Goal: Transaction & Acquisition: Purchase product/service

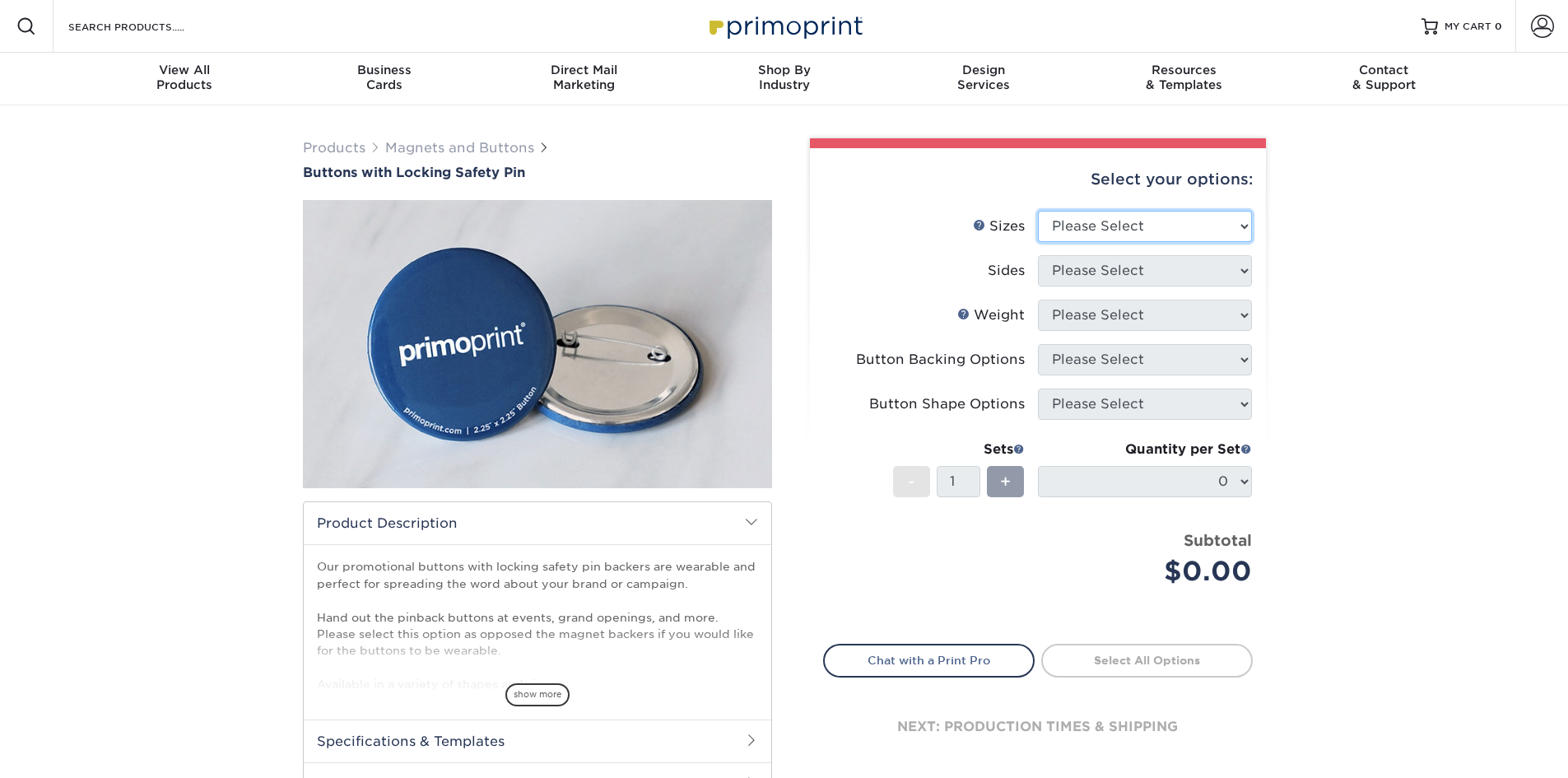
click at [1124, 229] on select "Please Select 1" x 1" Round 1.25" x 1.25" Round 2" x 2" Square 2" x 3" Rectangl…" at bounding box center [1145, 226] width 214 height 31
select select "1.00x1.00"
click at [1038, 210] on select "Please Select 1" x 1" Round 1.25" x 1.25" Round 2" x 2" Square 2" x 3" Rectangl…" at bounding box center [1145, 226] width 214 height 31
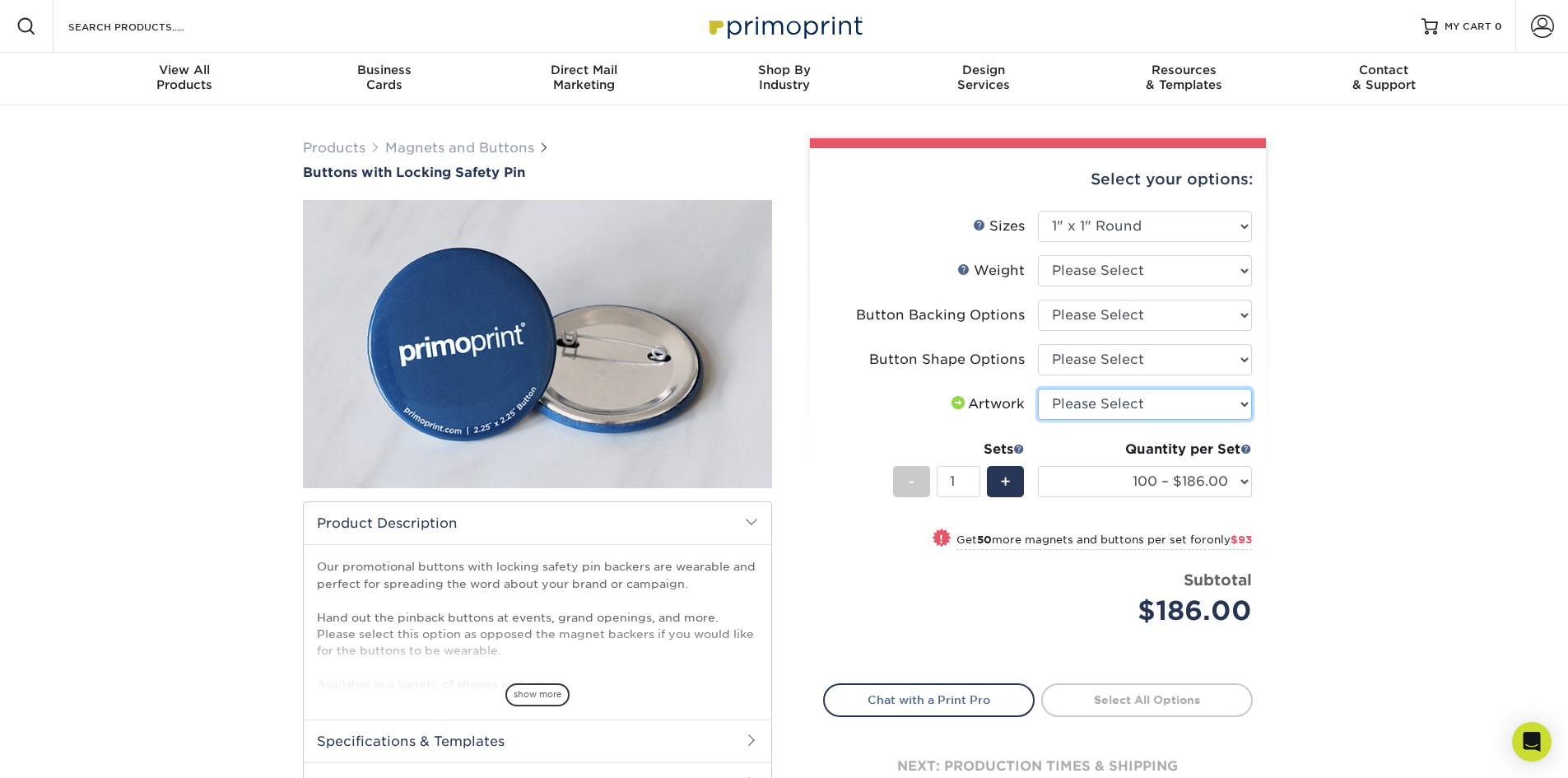
click at [1137, 398] on select "Please Select I will upload files I need a design - $50" at bounding box center [1145, 404] width 214 height 31
click at [1126, 256] on select "Please Select 8MILPHT" at bounding box center [1145, 271] width 214 height 31
select select "8MILPHT"
click at [1038, 256] on select "Please Select 8MILPHT" at bounding box center [1145, 271] width 214 height 31
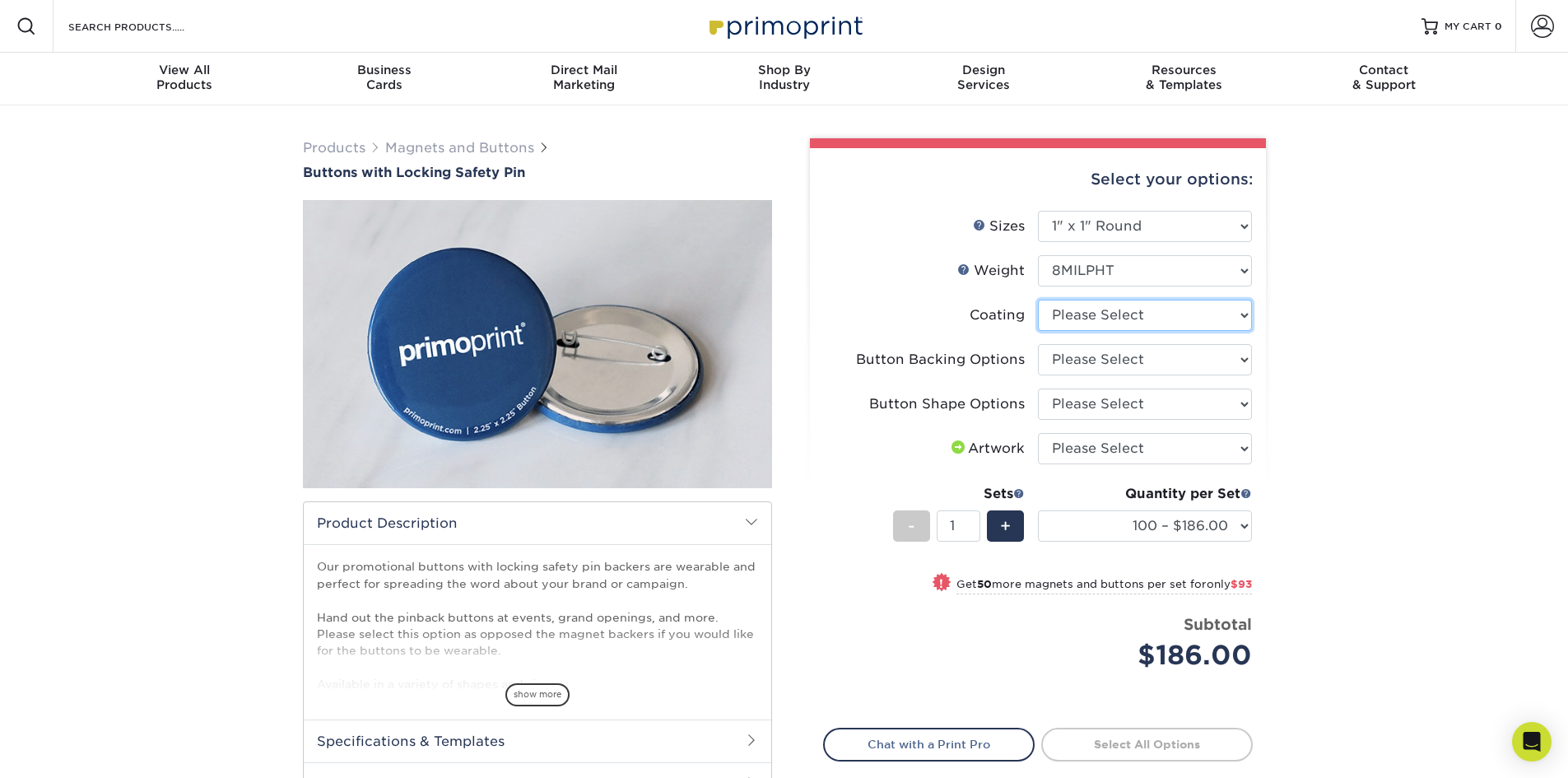
click at [1116, 316] on select at bounding box center [1145, 316] width 214 height 31
select select "3e7618de-abca-4bda-9f97-8b9129e913d8"
click at [1038, 300] on select at bounding box center [1145, 316] width 214 height 31
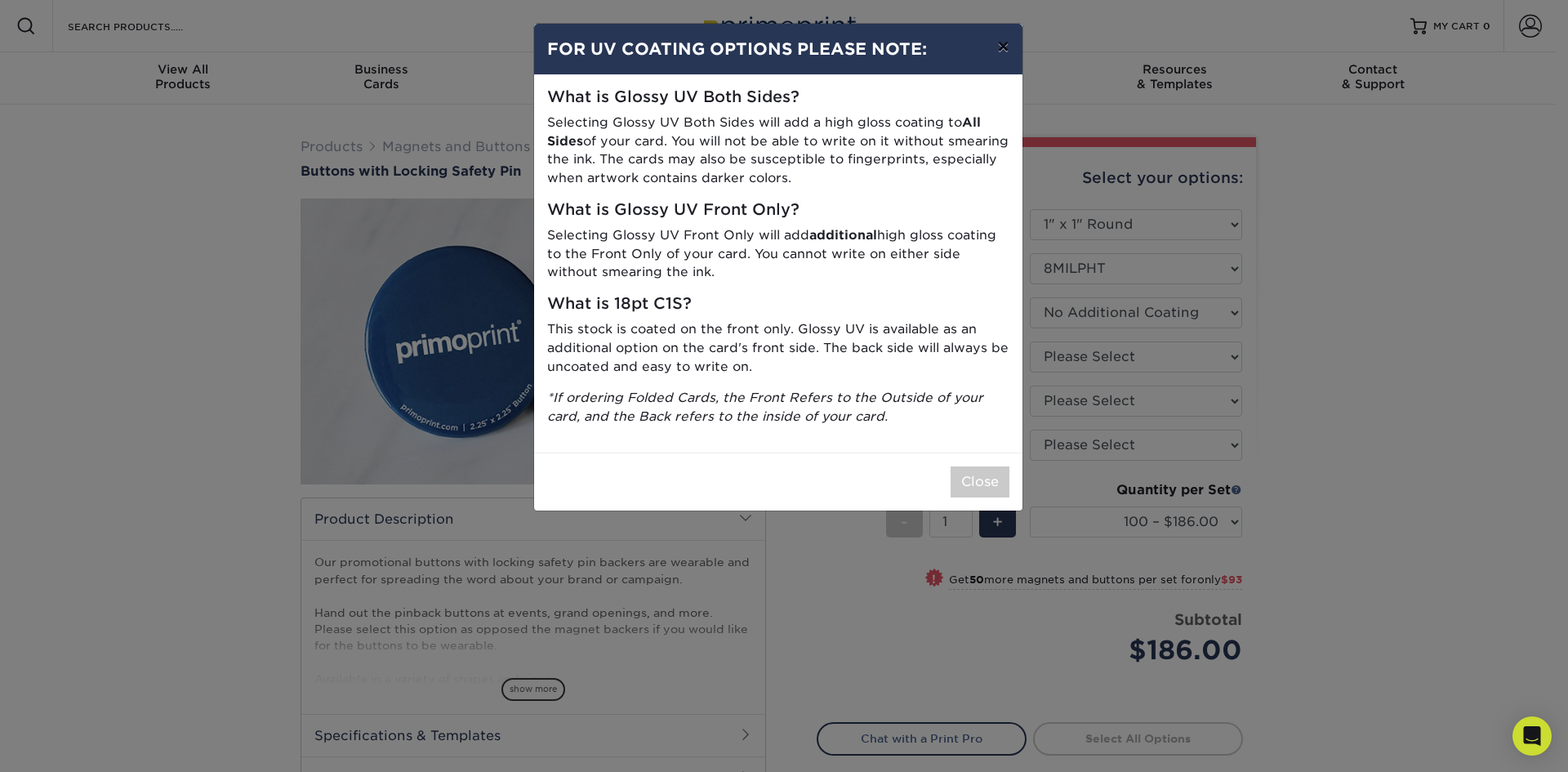
click at [1007, 40] on button "×" at bounding box center [1003, 46] width 38 height 46
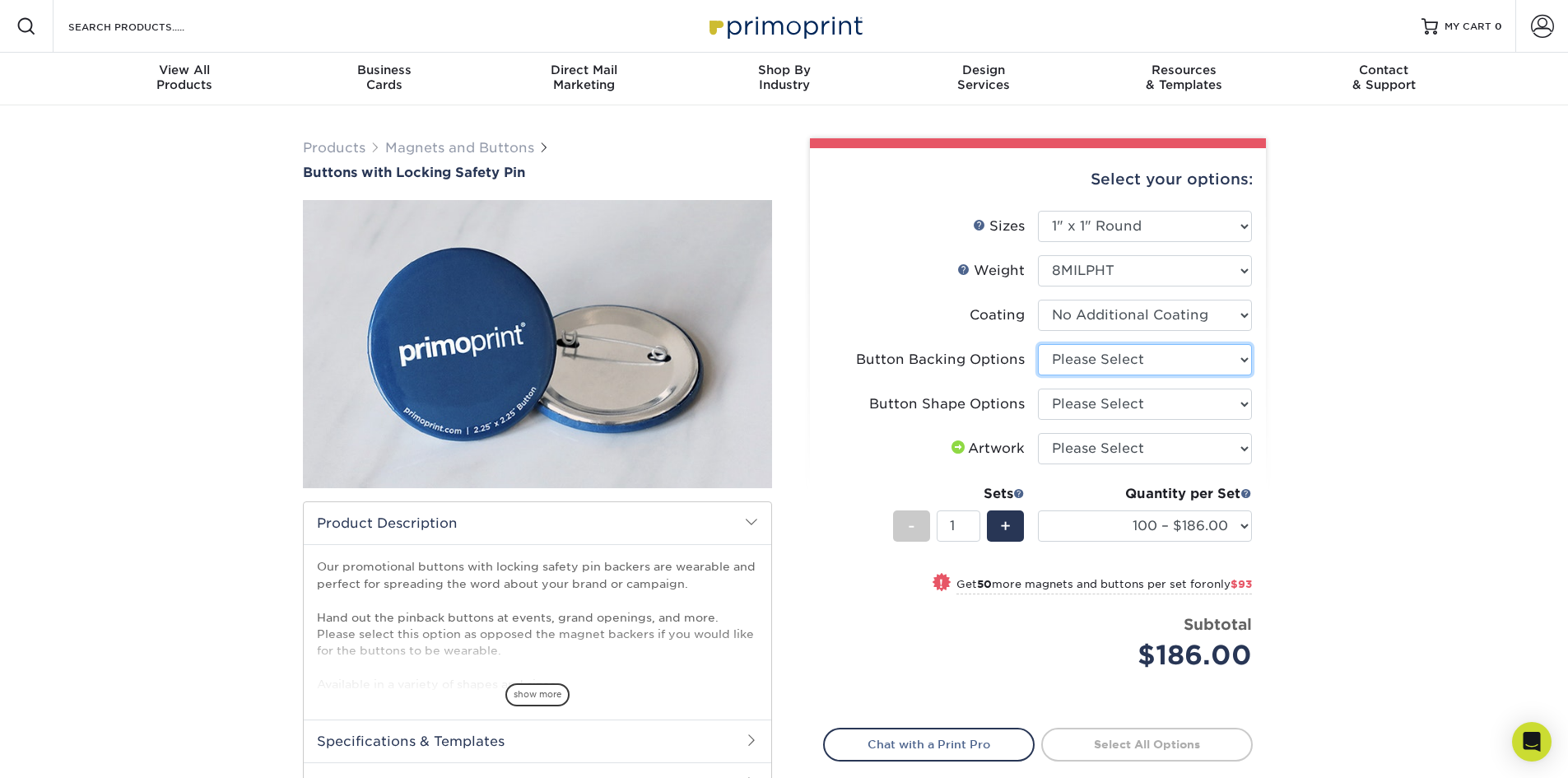
click at [1139, 372] on select "Please Select Locking Safety Pin" at bounding box center [1145, 360] width 214 height 31
select select "2ed4d724-5985-4bad-8891-74191c036c3a"
click at [1038, 344] on select "Please Select Locking Safety Pin" at bounding box center [1145, 360] width 214 height 31
click at [1123, 391] on select "Please Select Round" at bounding box center [1145, 404] width 214 height 31
select select "19686cc9-afad-4ea0-9f65-d8608b5ad330"
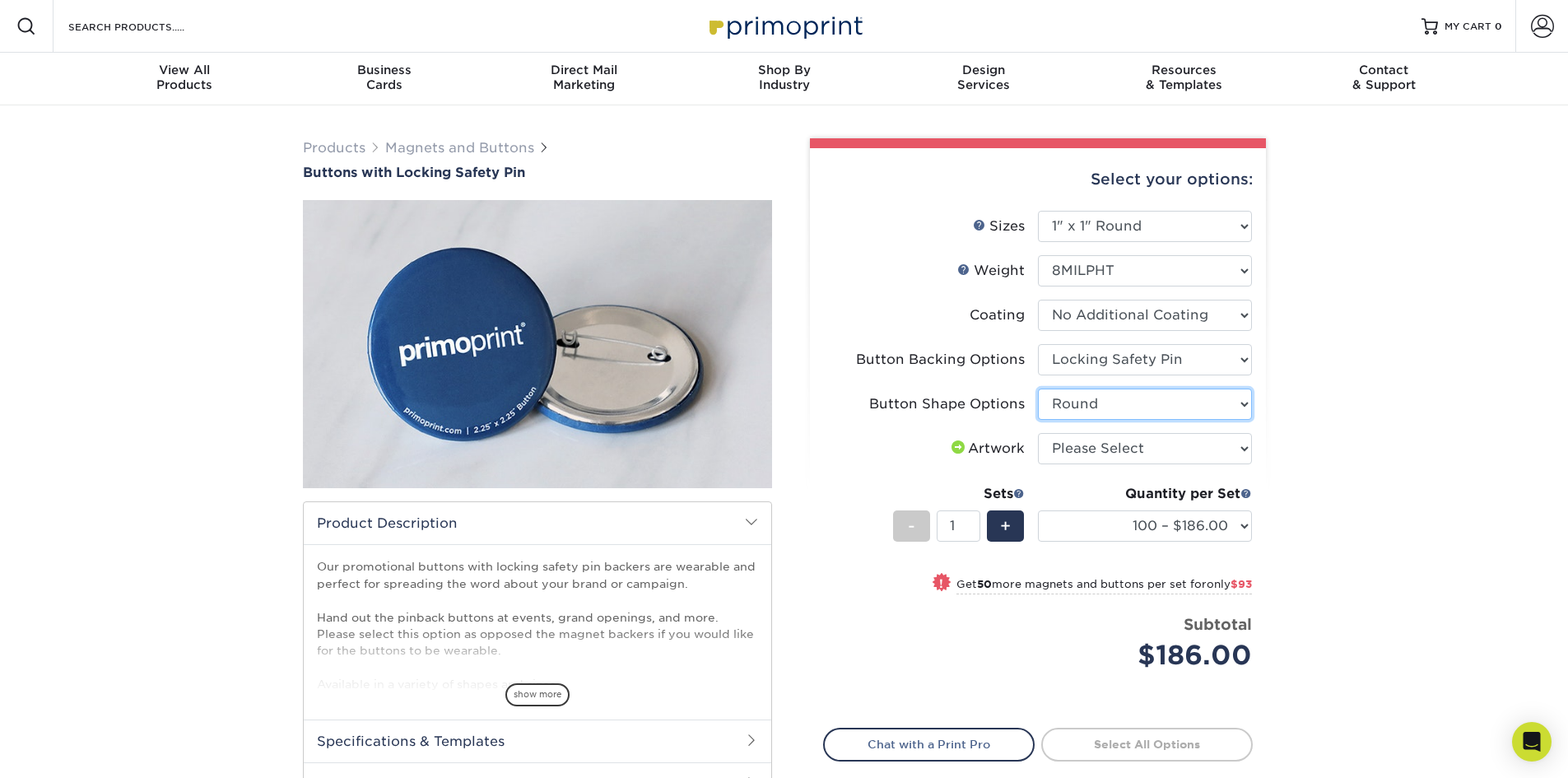
click at [1038, 389] on select "Please Select Round" at bounding box center [1145, 404] width 214 height 31
click at [1117, 436] on select "Please Select I will upload files I need a design - $50" at bounding box center [1145, 449] width 214 height 31
select select "design"
click at [1038, 433] on select "Please Select I will upload files I need a design - $50" at bounding box center [1145, 449] width 214 height 31
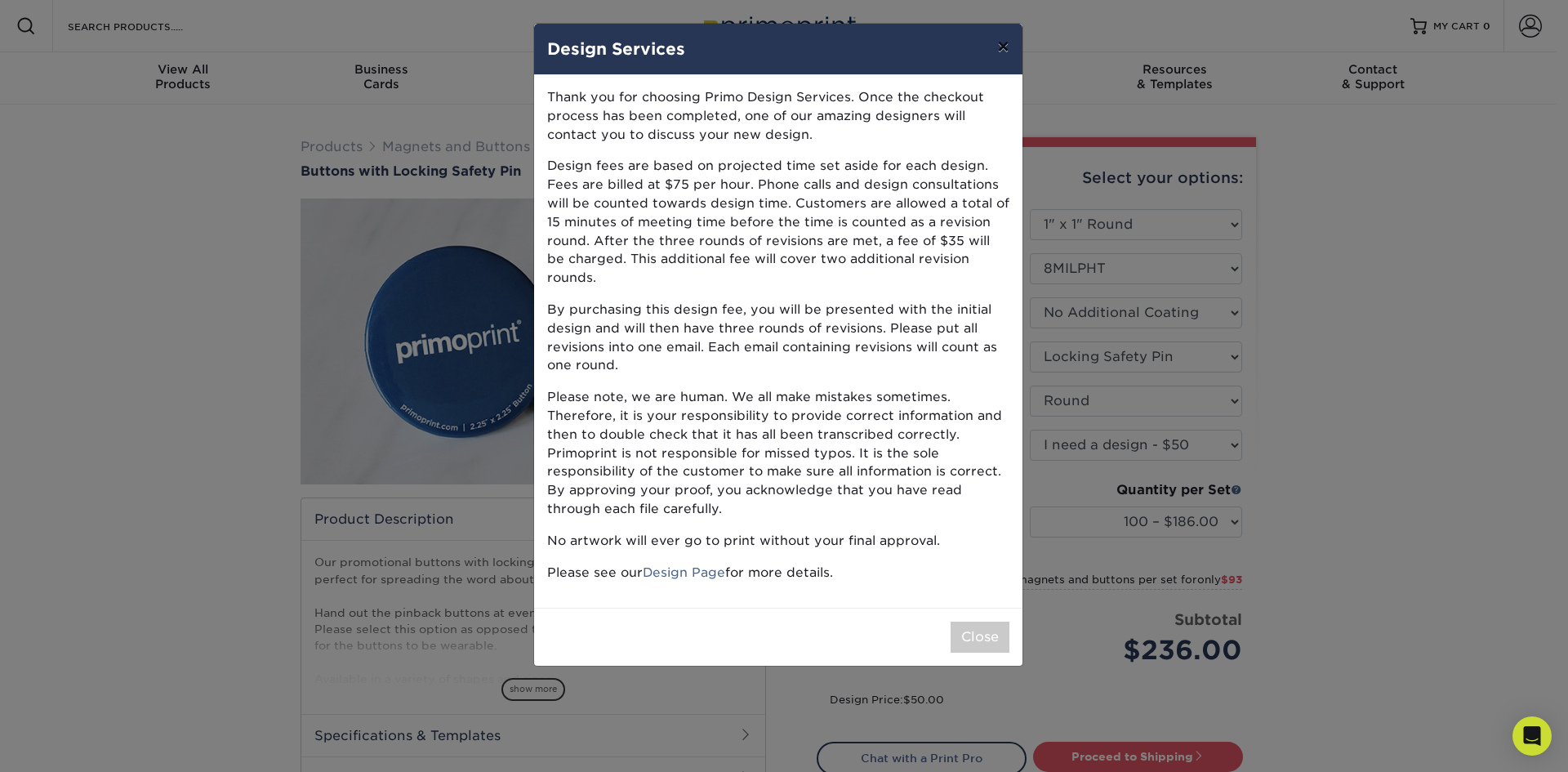
click at [1010, 43] on button "×" at bounding box center [1003, 46] width 38 height 46
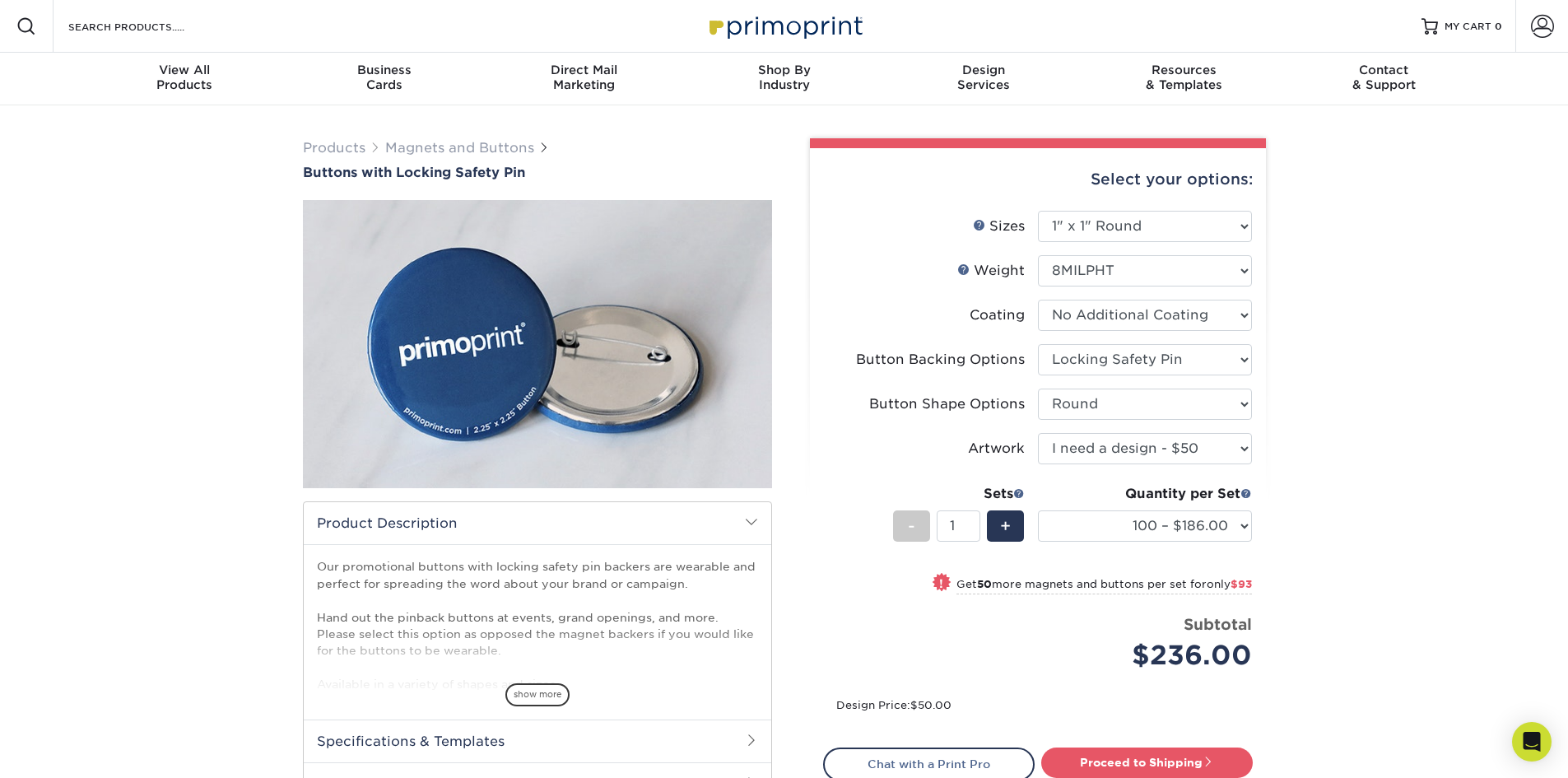
click at [779, 21] on img at bounding box center [784, 25] width 164 height 36
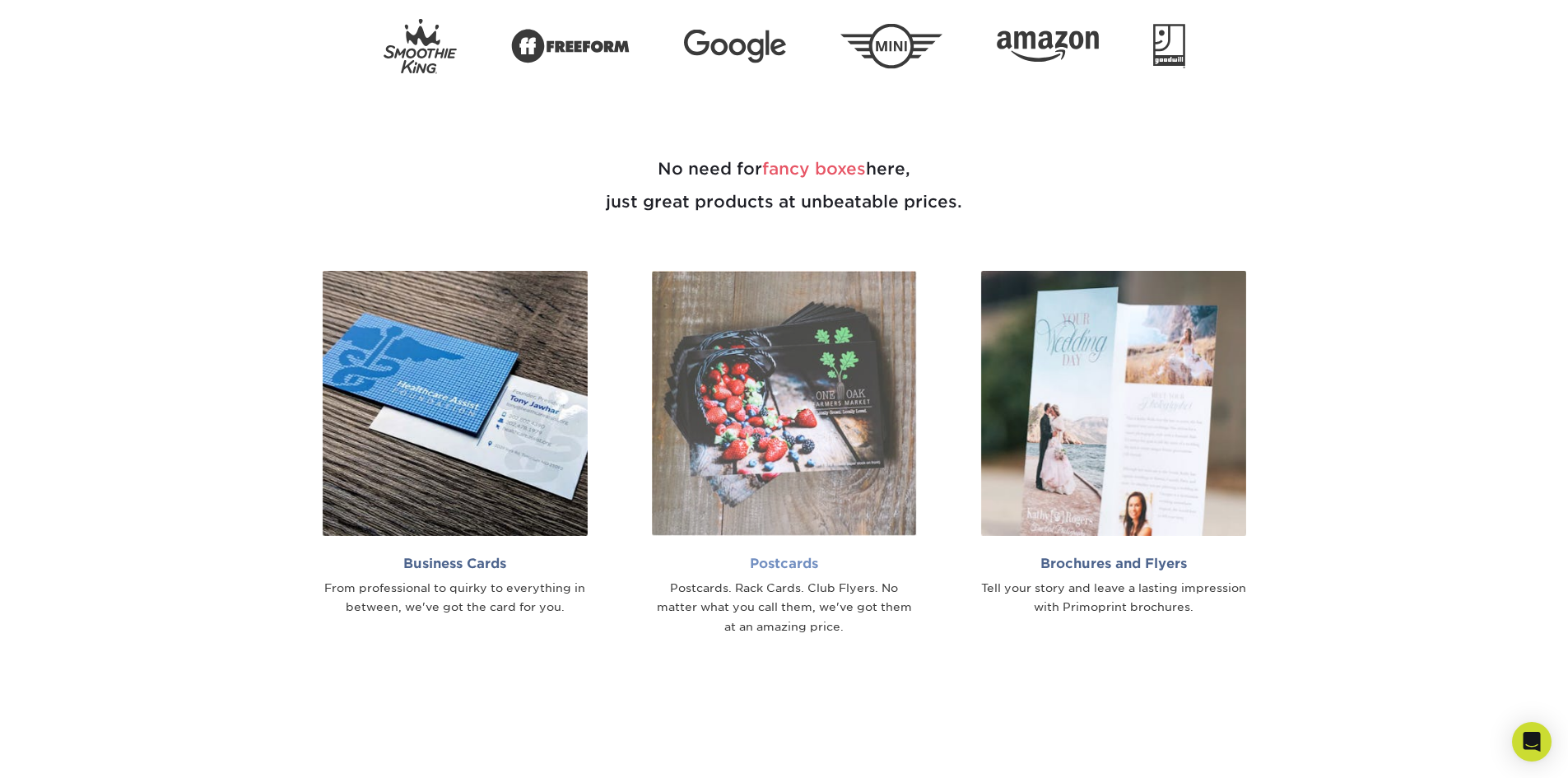
scroll to position [1070, 0]
